Goal: Task Accomplishment & Management: Manage account settings

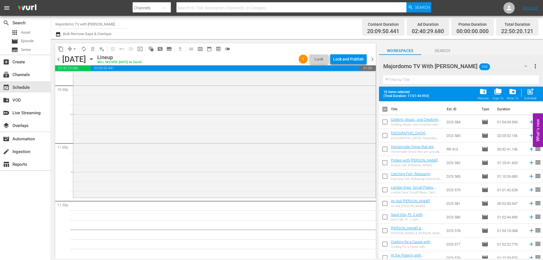
click at [384, 109] on input "checkbox" at bounding box center [385, 110] width 12 height 12
checkbox input "true"
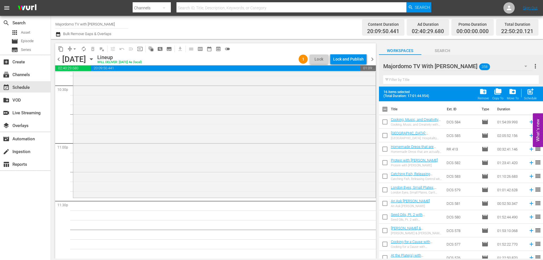
checkbox input "true"
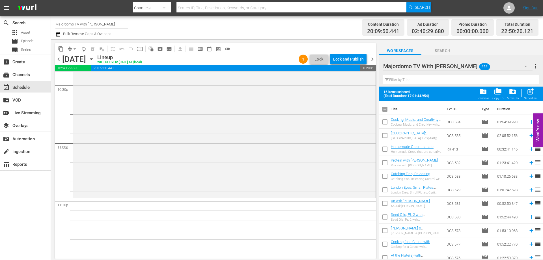
checkbox input "true"
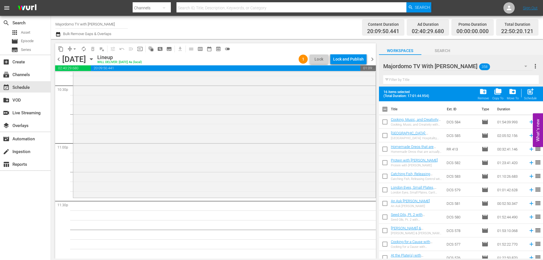
checkbox input "true"
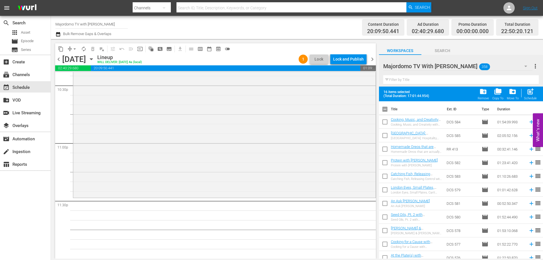
checkbox input "true"
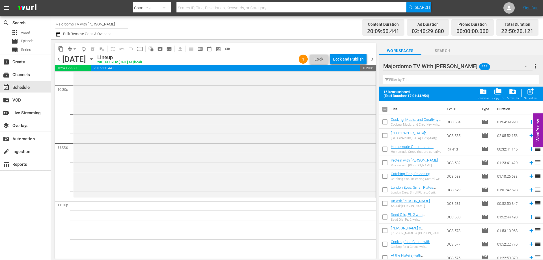
checkbox input "true"
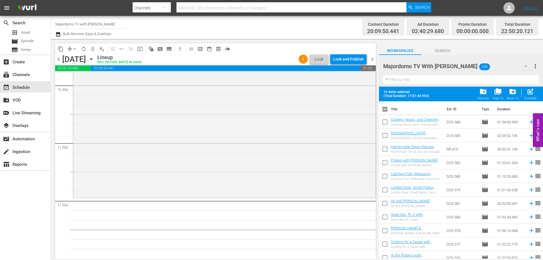
checkbox input "true"
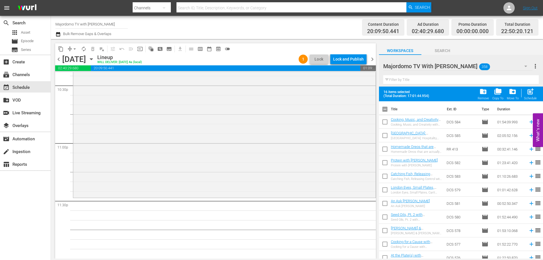
checkbox input "true"
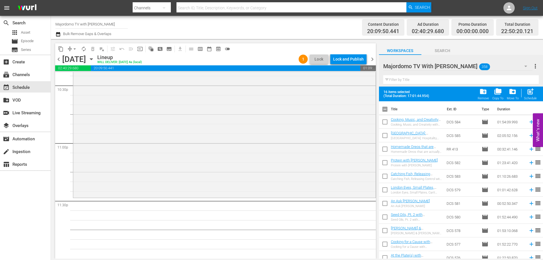
checkbox input "true"
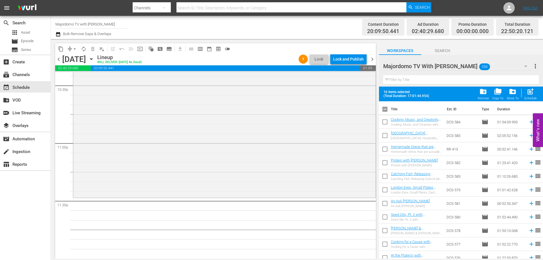
checkbox input "true"
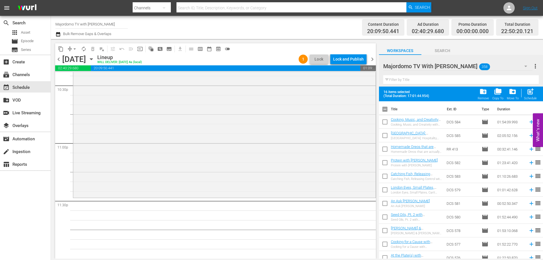
checkbox input "true"
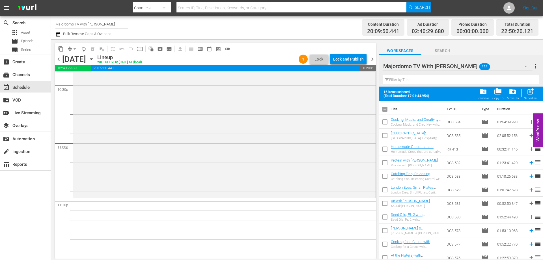
checkbox input "true"
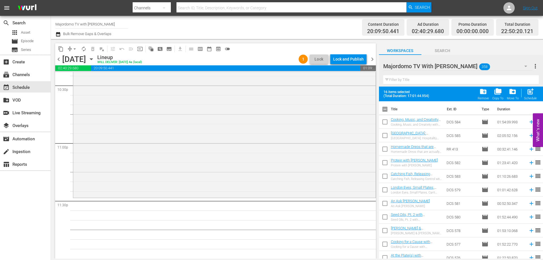
checkbox input "true"
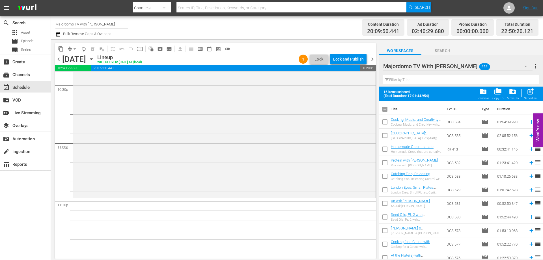
checkbox input "true"
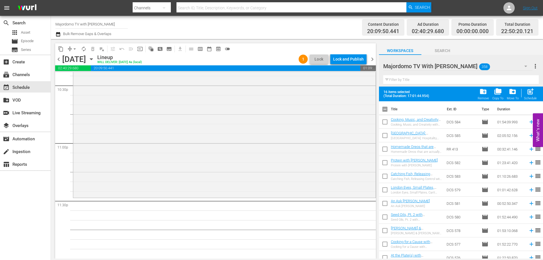
checkbox input "true"
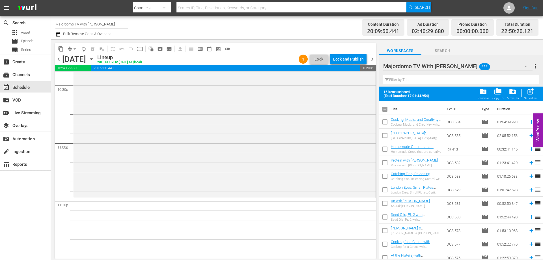
checkbox input "true"
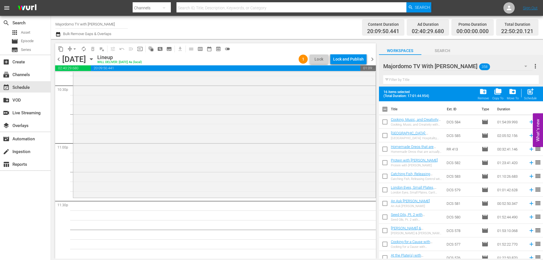
checkbox input "true"
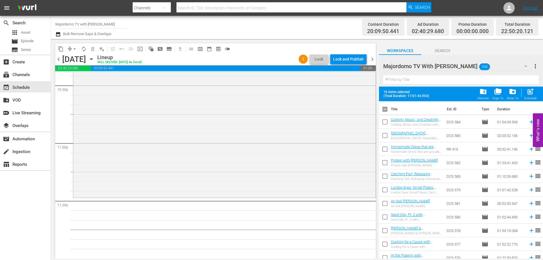
checkbox input "true"
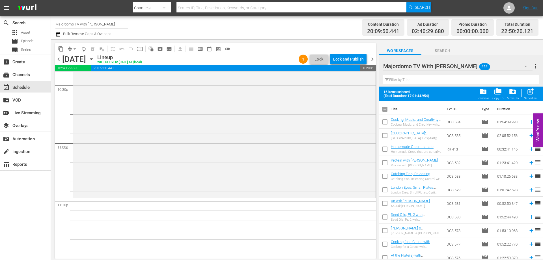
checkbox input "true"
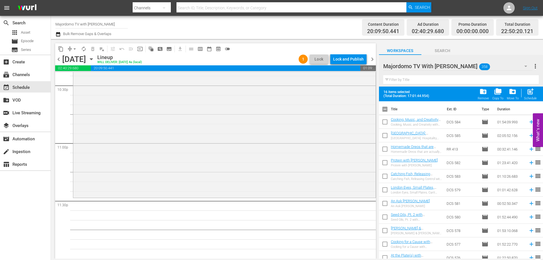
checkbox input "true"
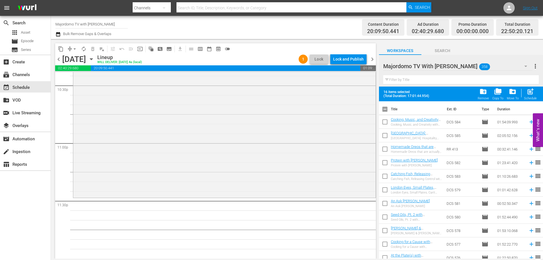
checkbox input "true"
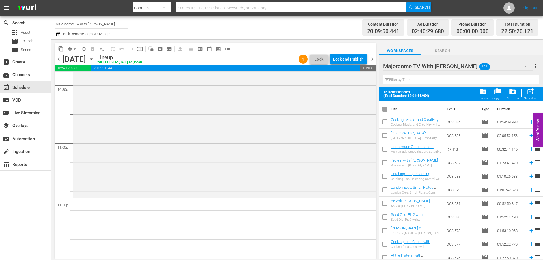
checkbox input "true"
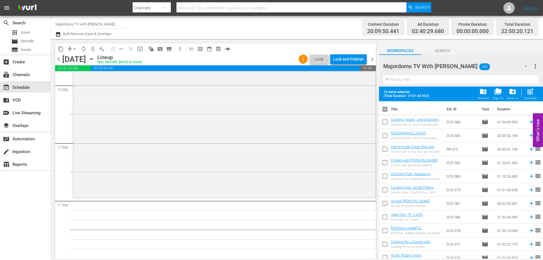
checkbox input "true"
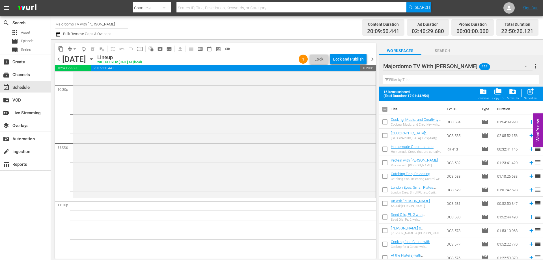
checkbox input "true"
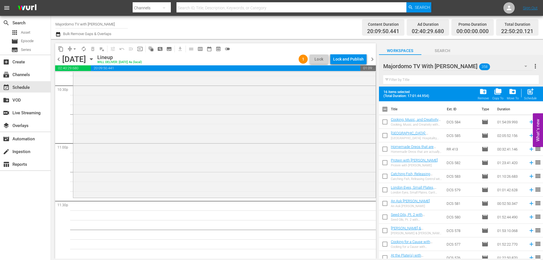
checkbox input "true"
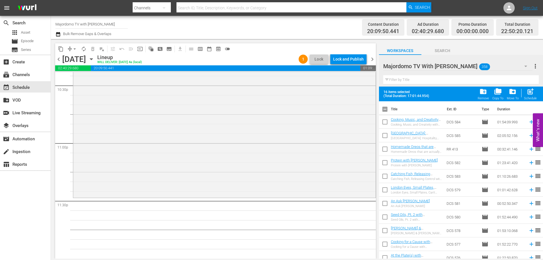
checkbox input "true"
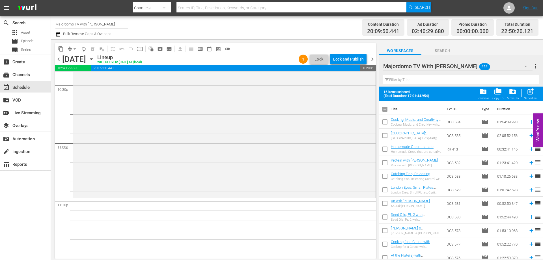
checkbox input "true"
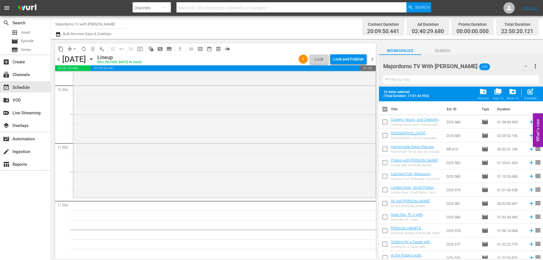
checkbox input "true"
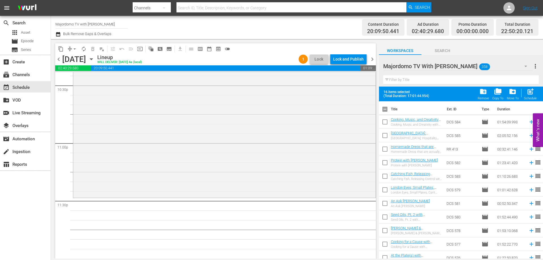
checkbox input "true"
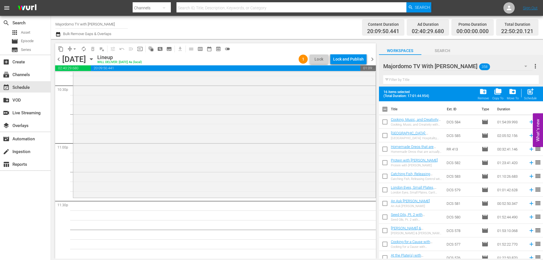
checkbox input "true"
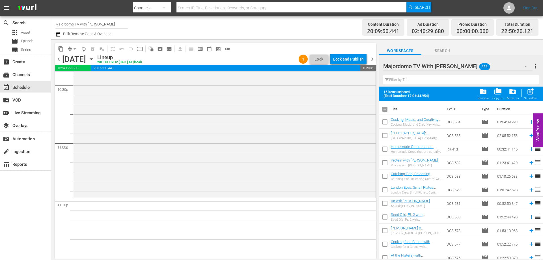
checkbox input "true"
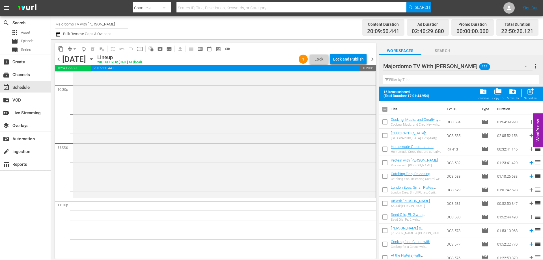
checkbox input "true"
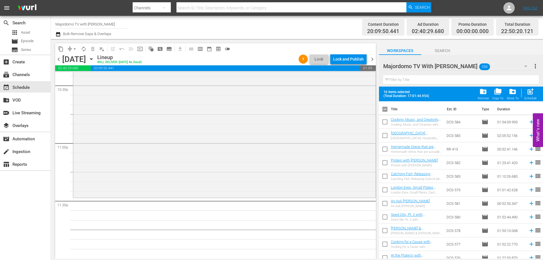
checkbox input "true"
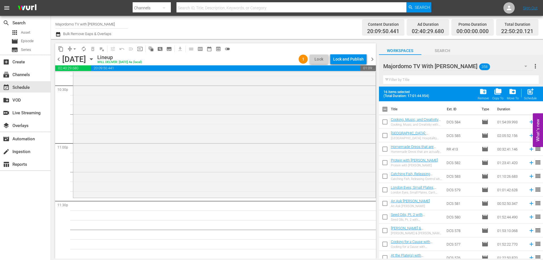
checkbox input "true"
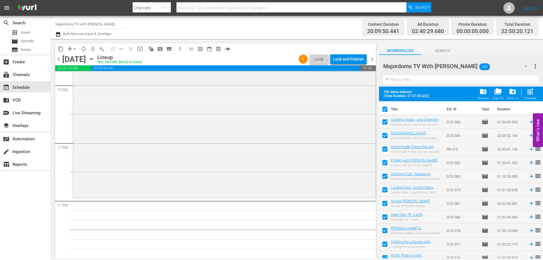
click at [384, 109] on input "checkbox" at bounding box center [385, 110] width 12 height 12
checkbox input "false"
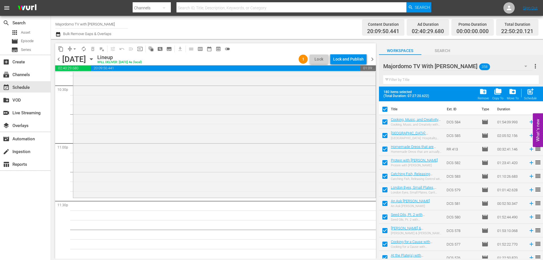
checkbox input "false"
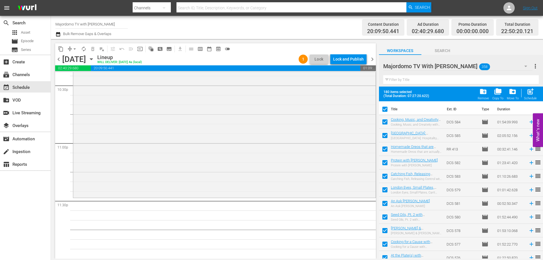
checkbox input "false"
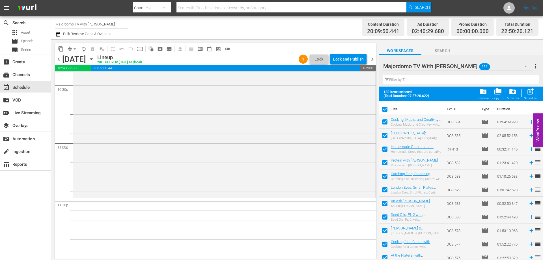
checkbox input "false"
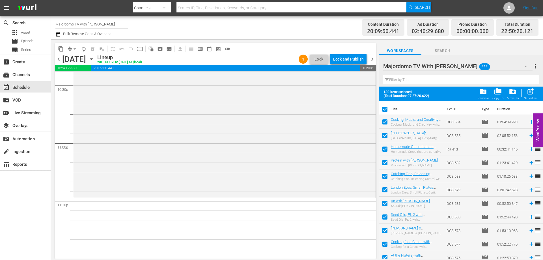
checkbox input "false"
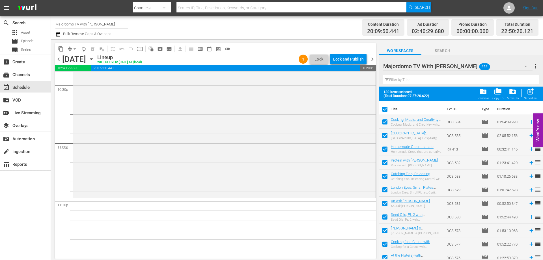
checkbox input "false"
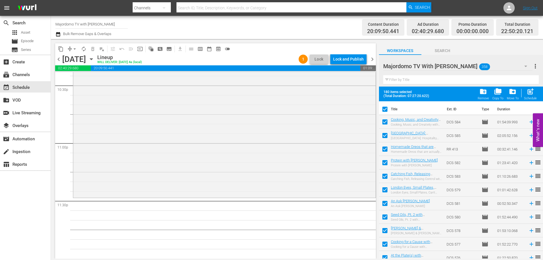
checkbox input "false"
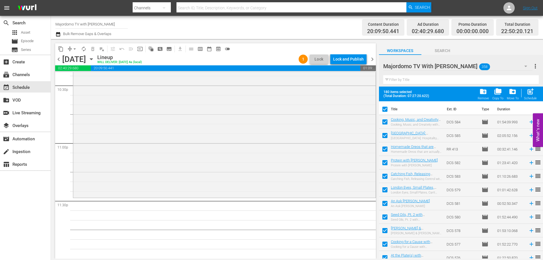
checkbox input "false"
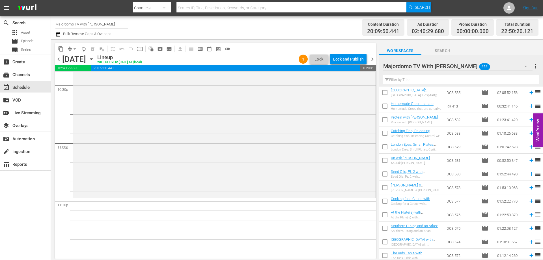
scroll to position [57, 0]
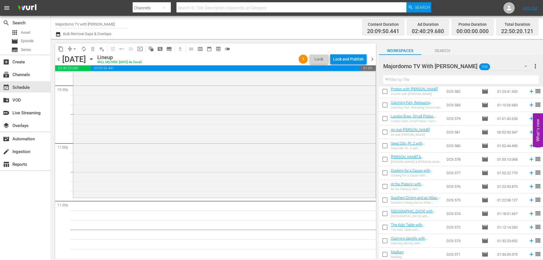
click at [386, 132] on input "checkbox" at bounding box center [385, 133] width 12 height 12
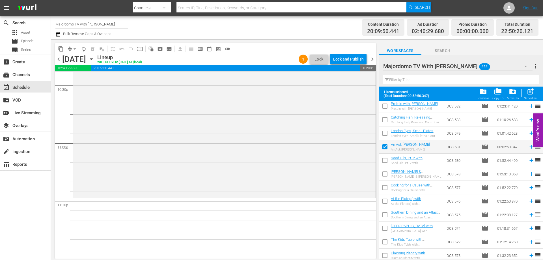
click at [385, 157] on input "checkbox" at bounding box center [385, 161] width 12 height 12
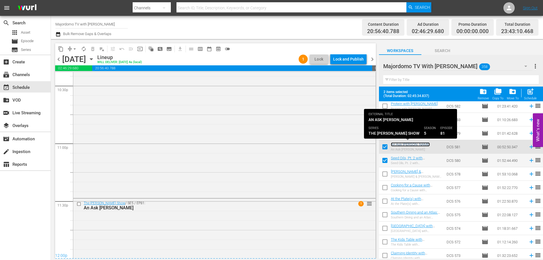
scroll to position [2581, 0]
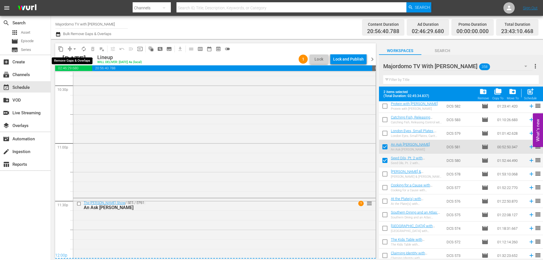
click at [74, 49] on span "arrow_drop_down" at bounding box center [75, 49] width 6 height 6
click at [87, 80] on li "Align to End of Previous Day" at bounding box center [74, 78] width 59 height 9
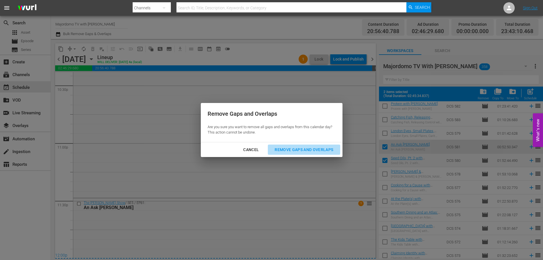
click at [302, 147] on div "Remove Gaps and Overlaps" at bounding box center [304, 149] width 68 height 7
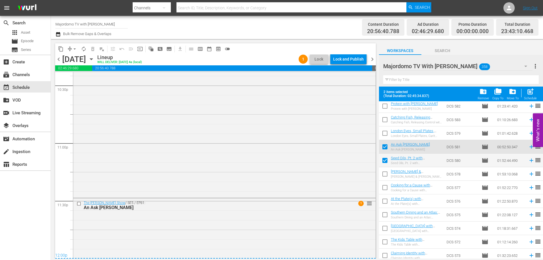
click at [344, 64] on div "chevron_left [DATE] [DATE] Lineup WILL DELIVER: [DATE] 4a (local) 1 Lock Lock a…" at bounding box center [215, 59] width 321 height 11
click at [344, 59] on div "Lock and Publish" at bounding box center [348, 59] width 31 height 10
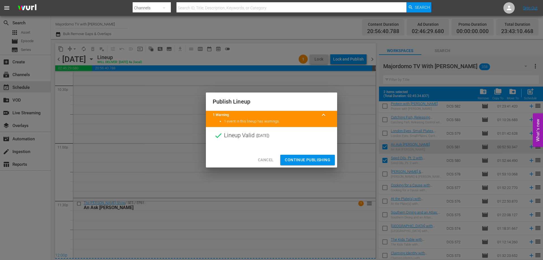
click at [302, 159] on span "Continue Publishing" at bounding box center [308, 159] width 46 height 7
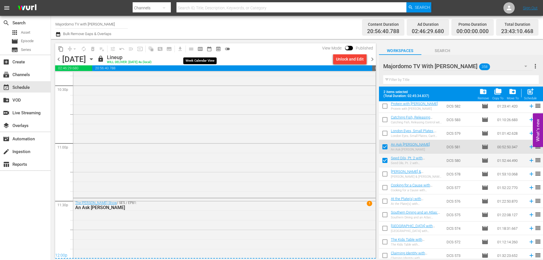
click at [202, 50] on span "calendar_view_week_outlined" at bounding box center [200, 49] width 6 height 6
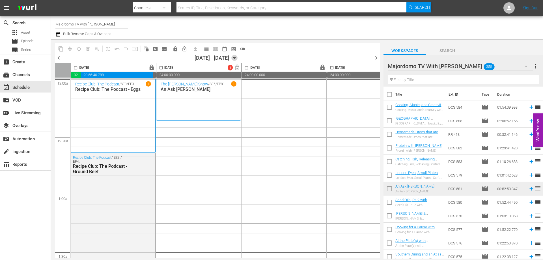
click at [237, 56] on icon "button" at bounding box center [234, 58] width 6 height 6
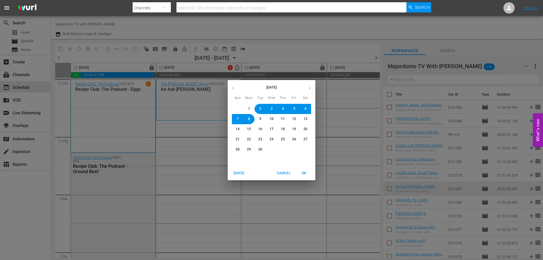
click at [248, 107] on span "1" at bounding box center [249, 108] width 2 height 5
click at [305, 176] on span "OK" at bounding box center [304, 173] width 14 height 6
